Goal: Find contact information: Find contact information

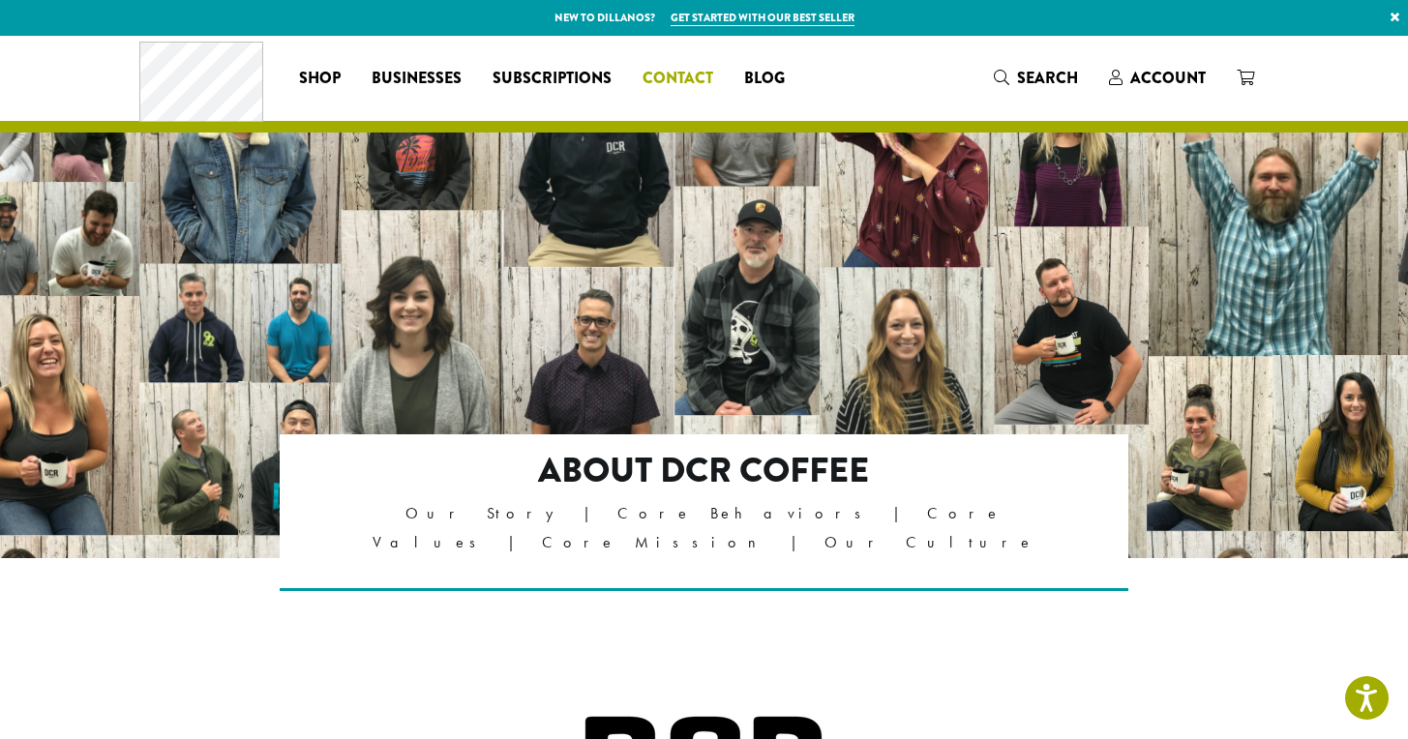
click at [662, 74] on span "Contact" at bounding box center [678, 79] width 71 height 24
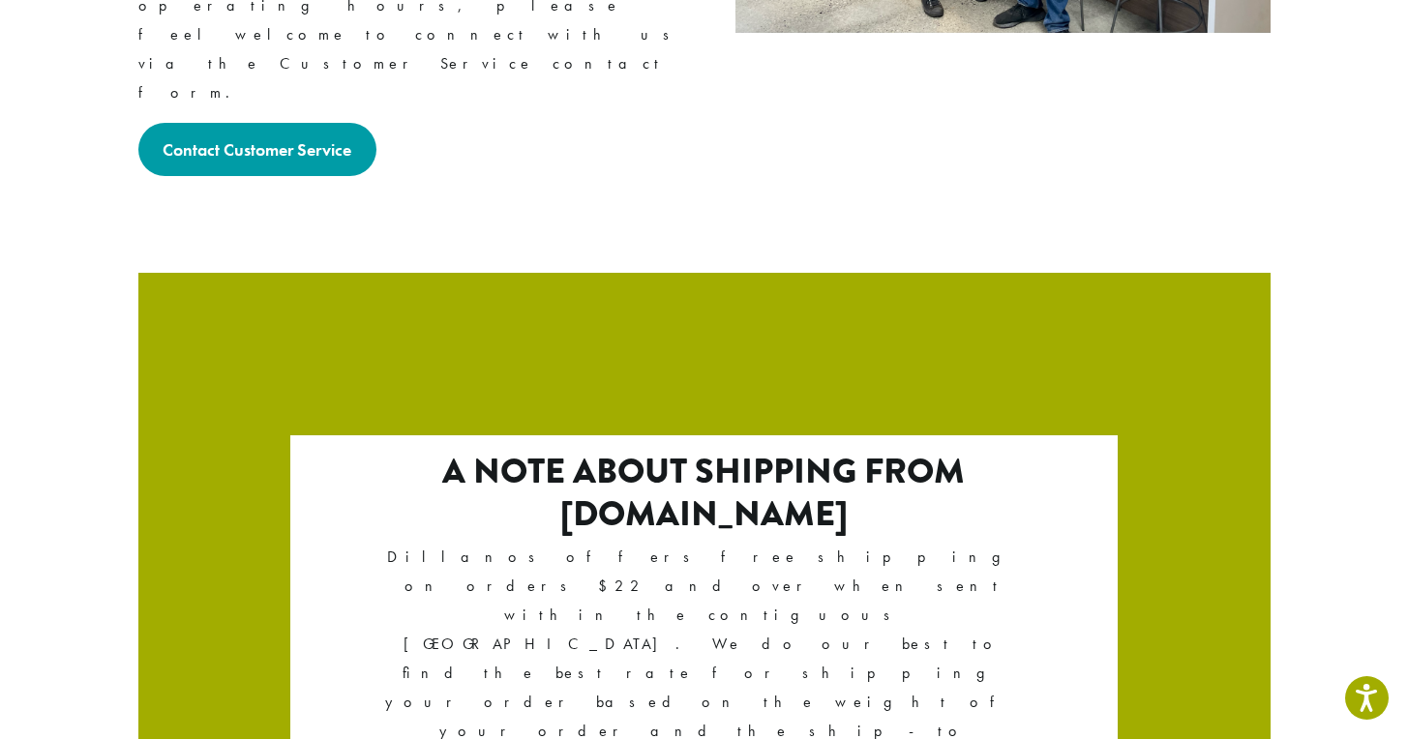
scroll to position [3352, 0]
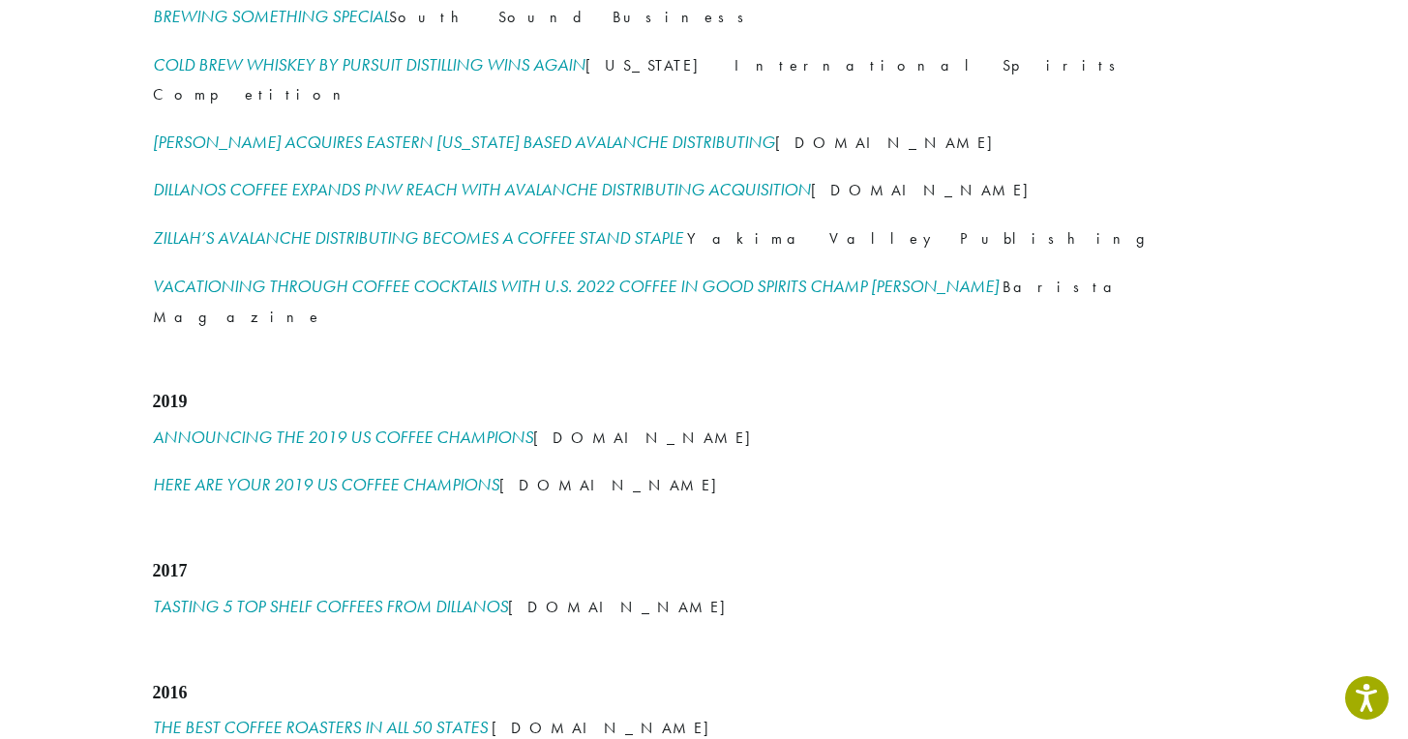
scroll to position [2713, 0]
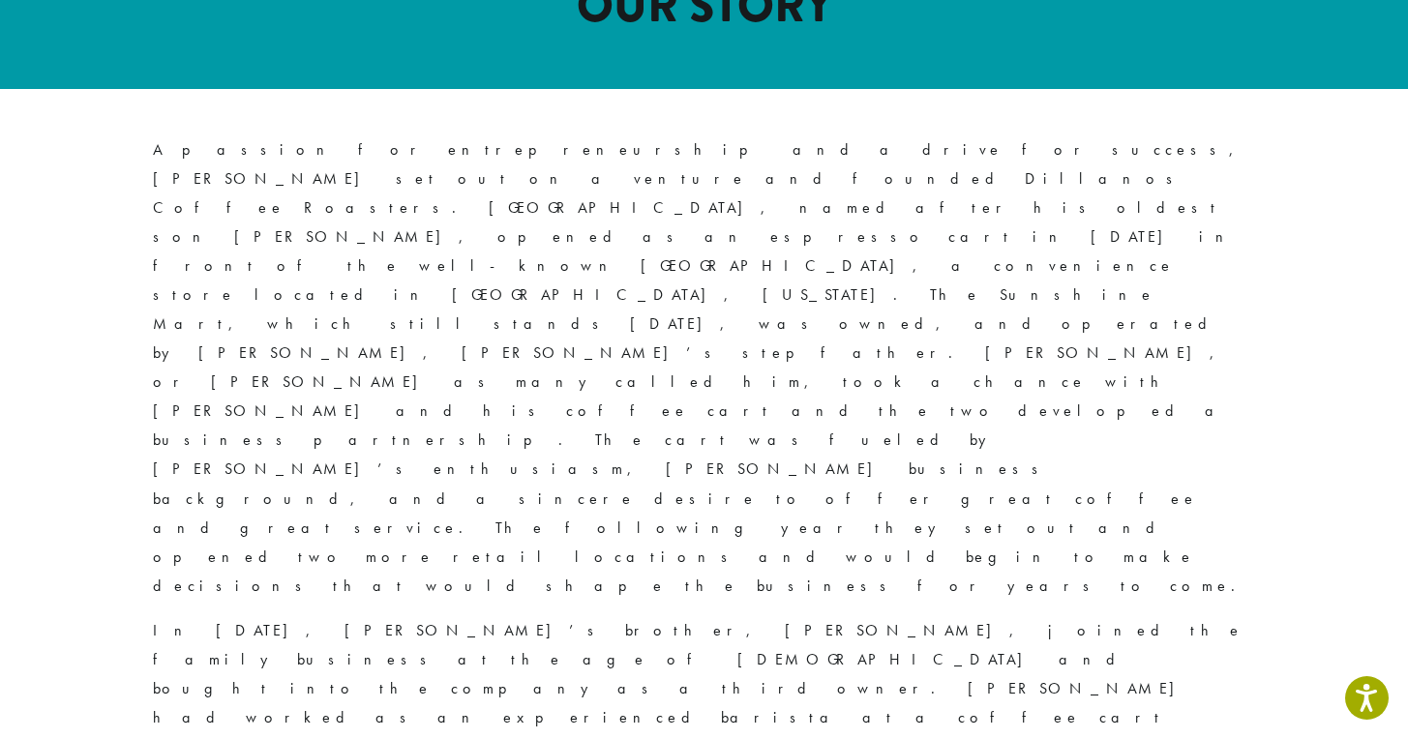
scroll to position [1005, 0]
